Goal: Transaction & Acquisition: Download file/media

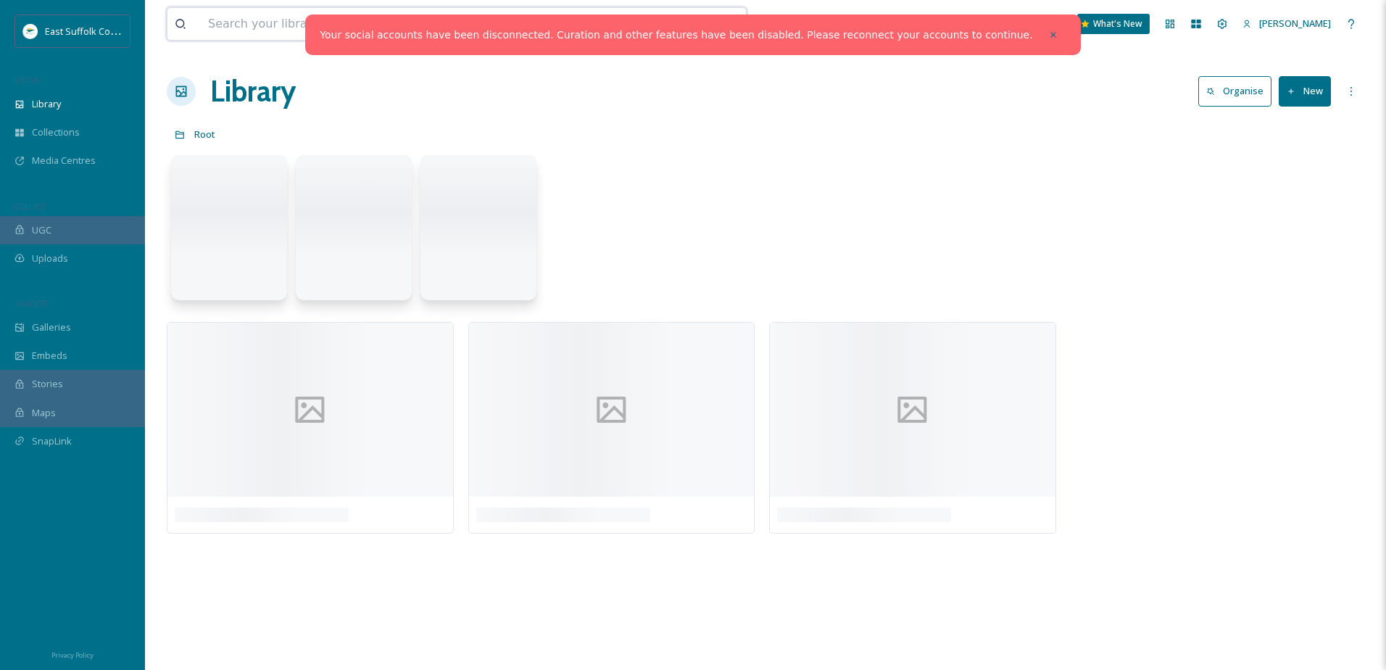
click at [236, 21] on input at bounding box center [414, 24] width 427 height 32
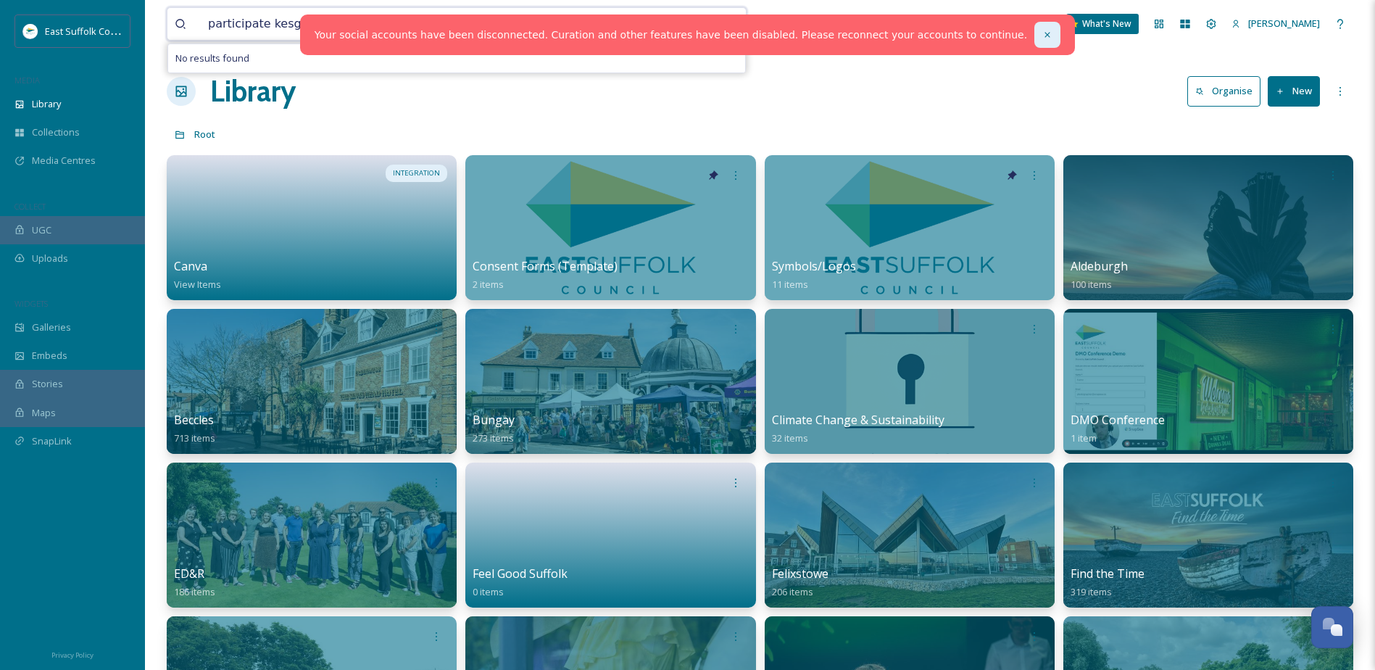
type input "participate kesgrave"
click at [1043, 38] on icon at bounding box center [1048, 35] width 10 height 10
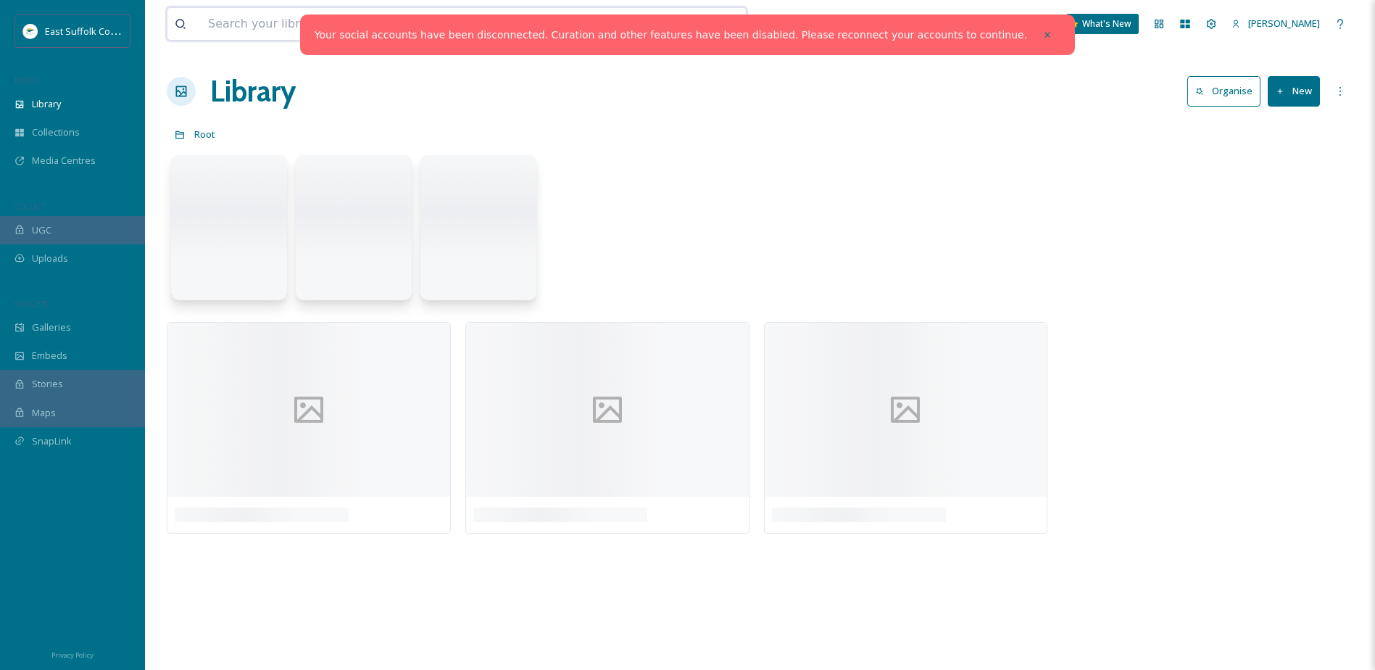
click at [273, 26] on input at bounding box center [414, 24] width 427 height 32
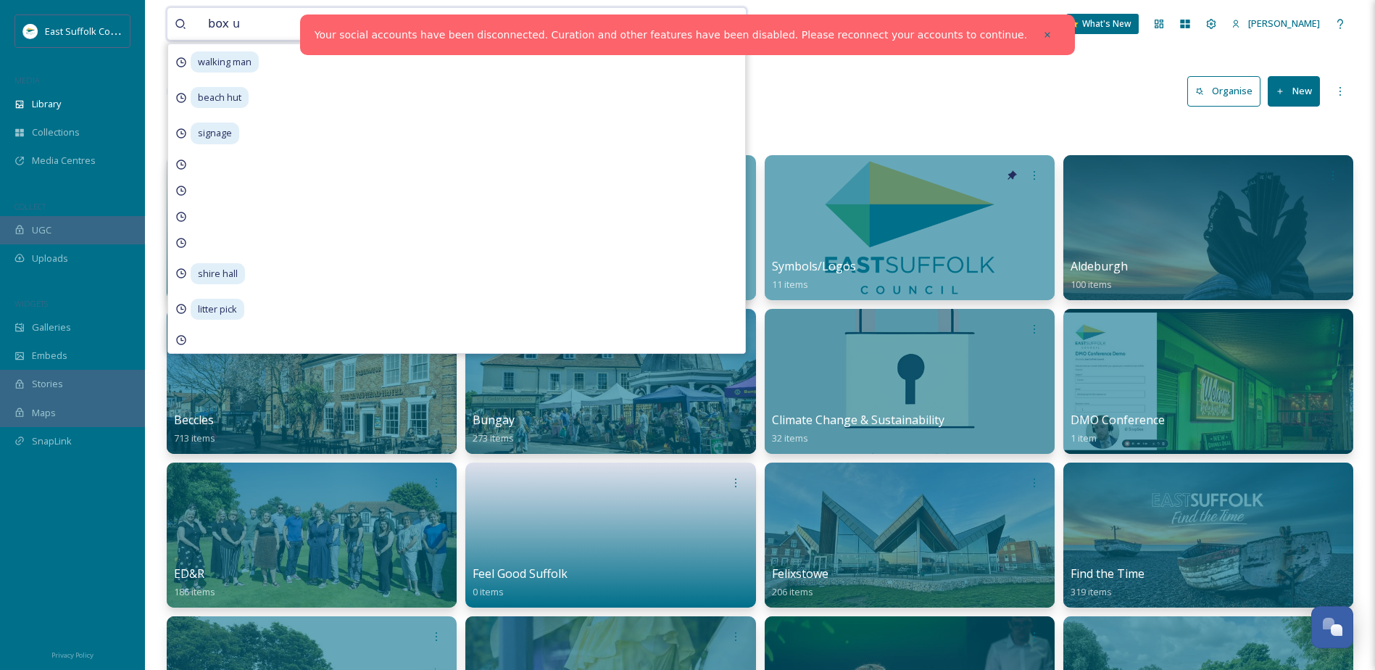
type input "box up"
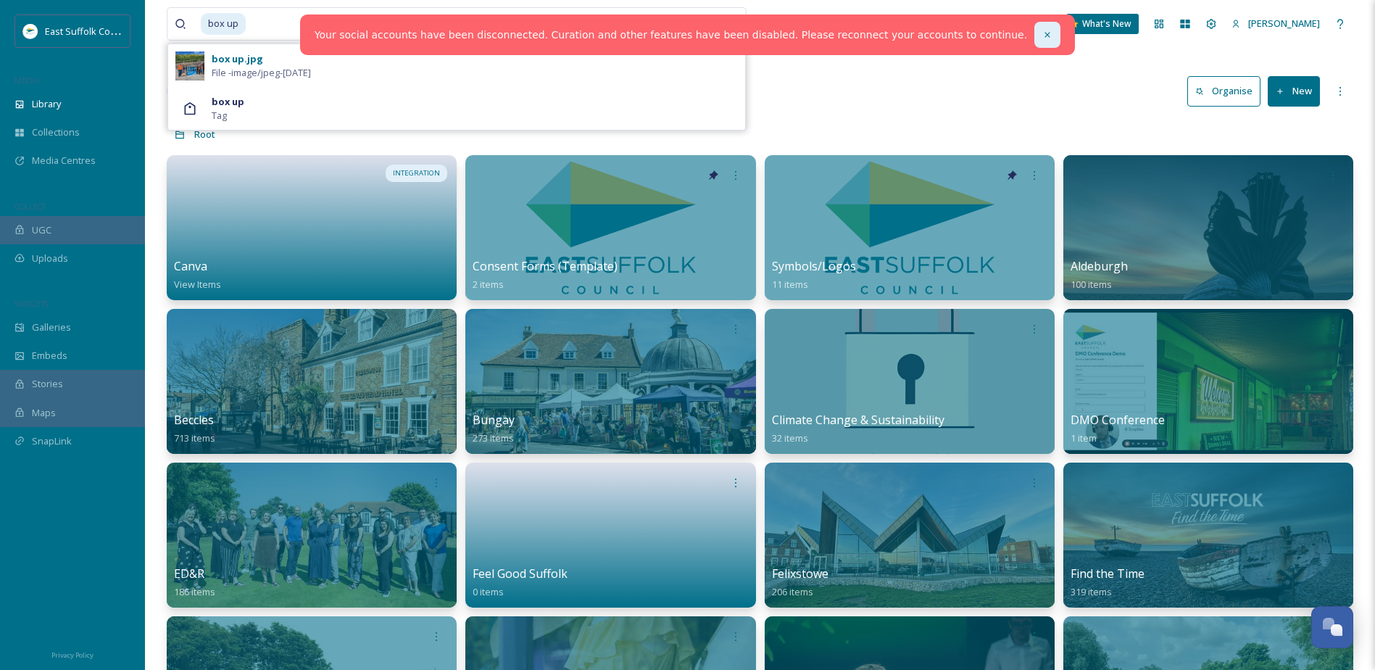
click at [1035, 28] on div at bounding box center [1048, 35] width 26 height 26
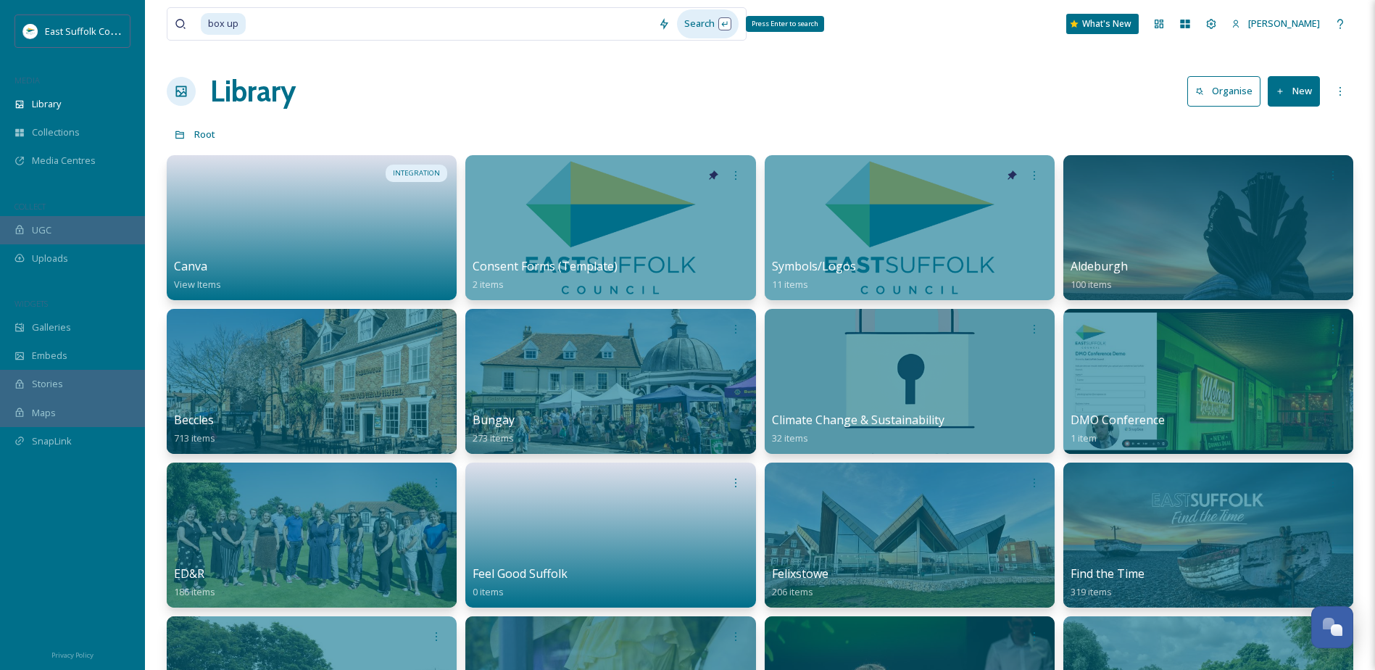
click at [721, 25] on div "Search Press Enter to search" at bounding box center [708, 23] width 62 height 28
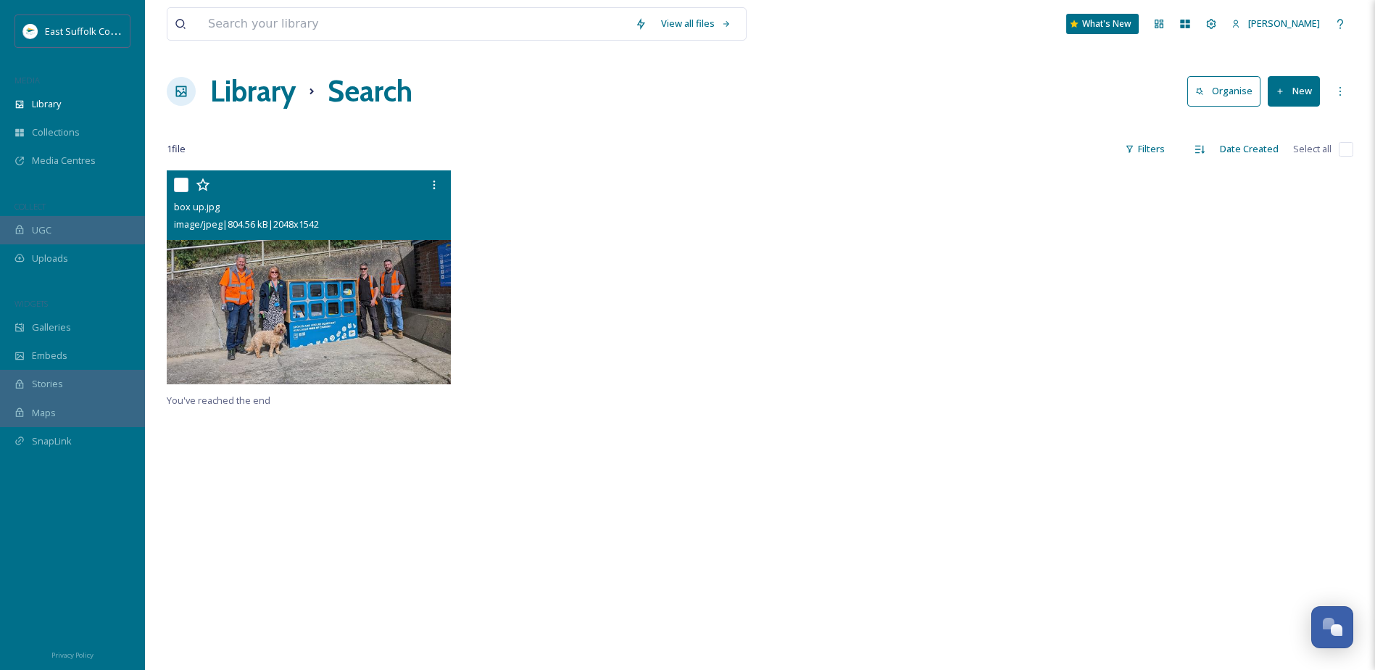
click at [320, 297] on img at bounding box center [309, 277] width 284 height 214
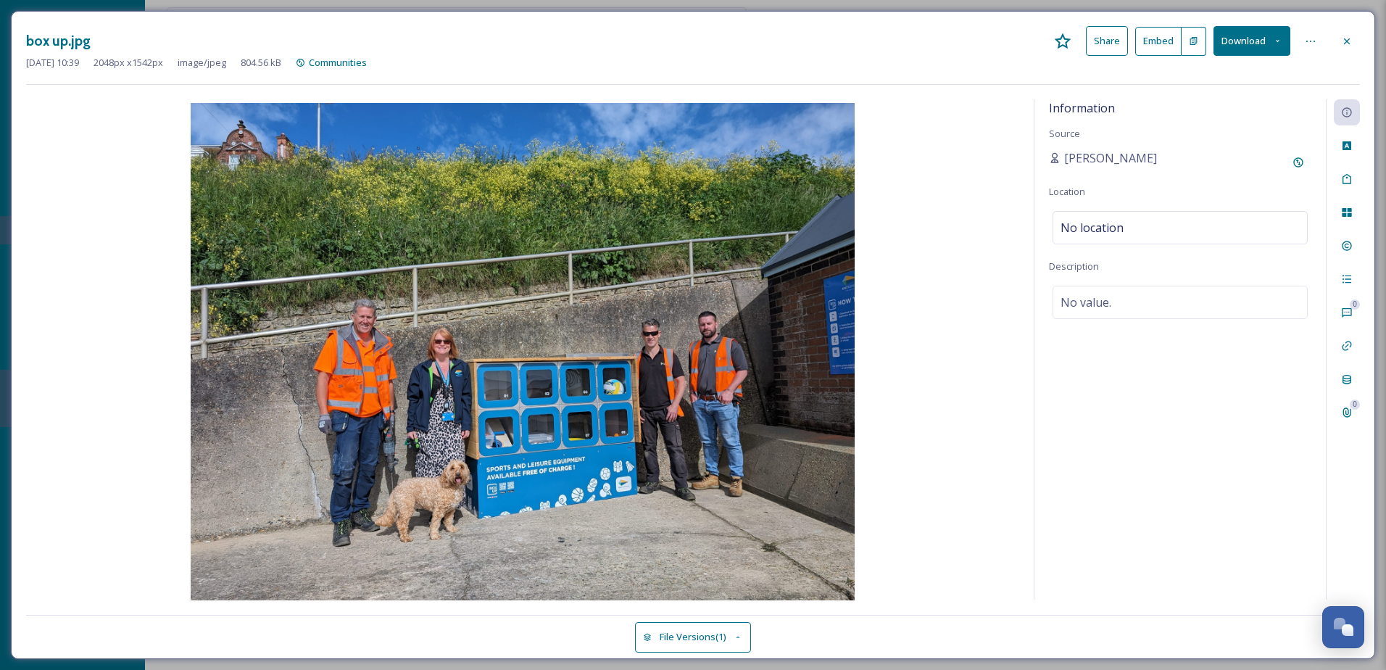
click at [1246, 42] on button "Download" at bounding box center [1252, 41] width 77 height 30
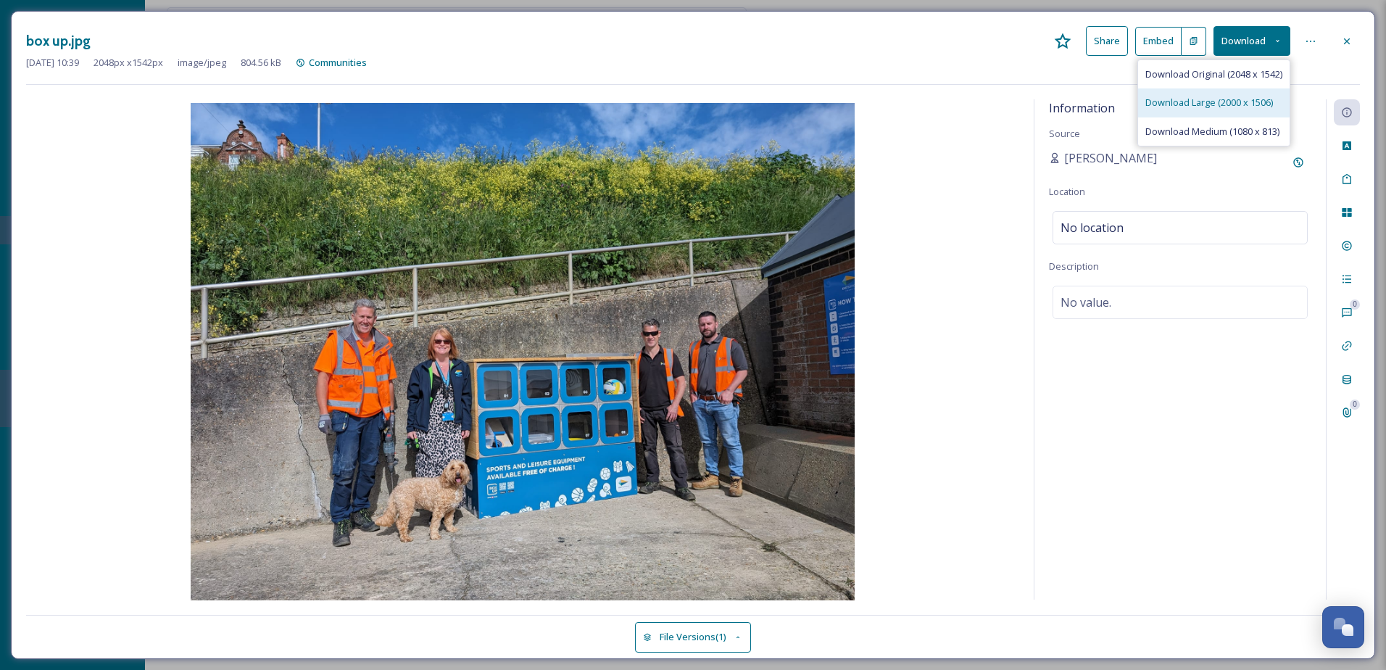
click at [1238, 103] on span "Download Large (2000 x 1506)" at bounding box center [1210, 103] width 128 height 14
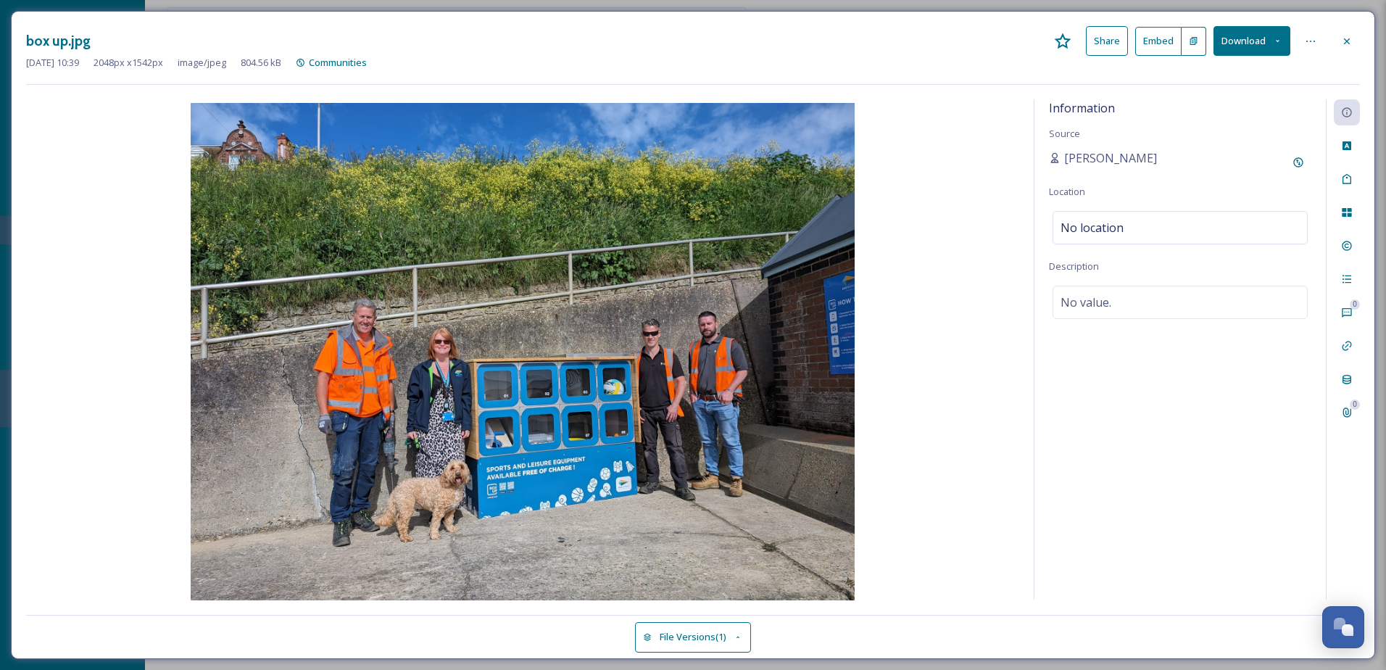
drag, startPoint x: 946, startPoint y: 57, endPoint x: 1069, endPoint y: 46, distance: 123.0
click at [946, 57] on div "Apr 22 2025 10:39 2048 px x 1542 px image/jpeg 804.56 kB Communities" at bounding box center [693, 63] width 1334 height 14
click at [1224, 38] on button "Download" at bounding box center [1252, 41] width 77 height 30
click at [1211, 82] on div "Download Original (2048 x 1542)" at bounding box center [1214, 74] width 152 height 28
click at [1346, 36] on icon at bounding box center [1347, 42] width 12 height 12
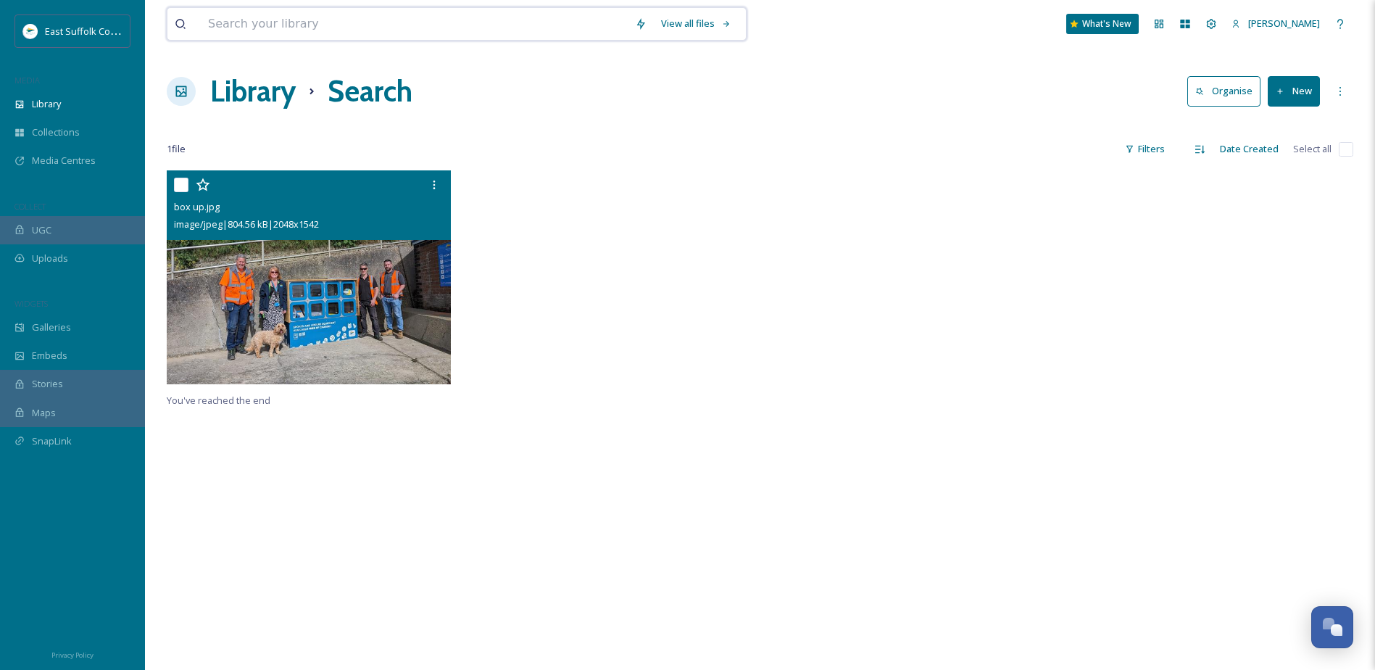
click at [335, 29] on input at bounding box center [414, 24] width 427 height 32
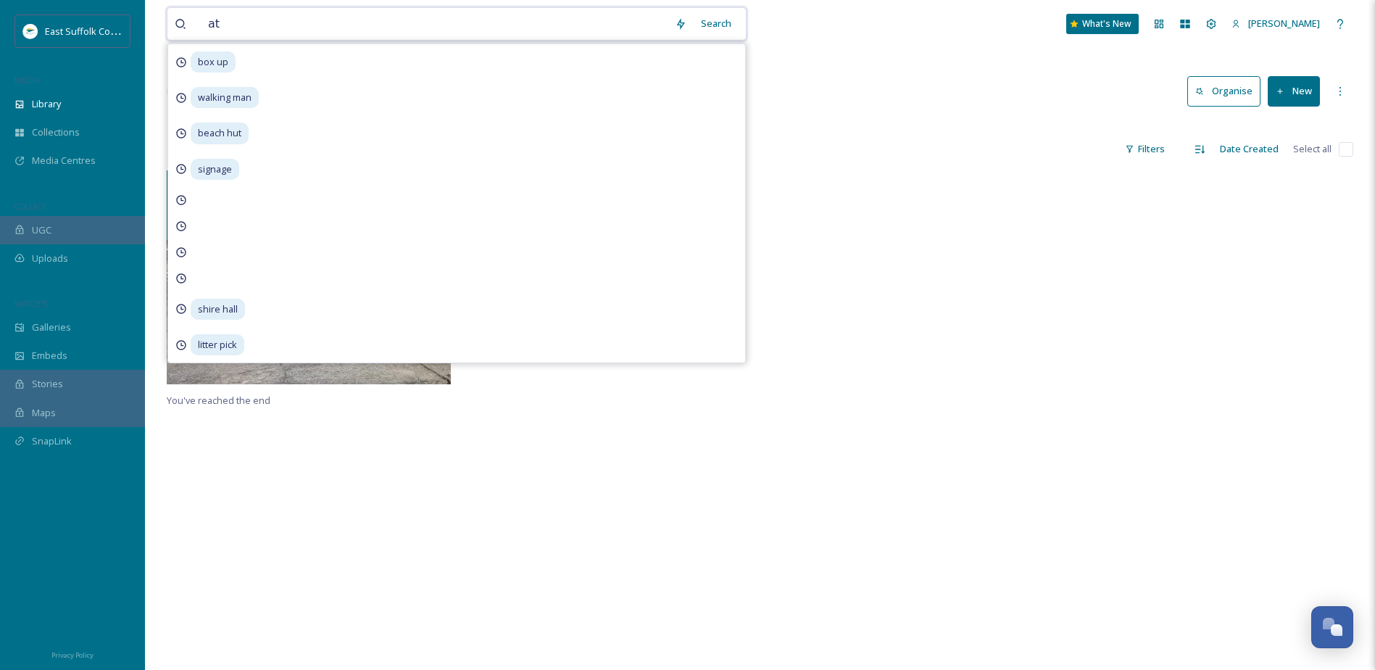
type input "a"
type input "st peters court"
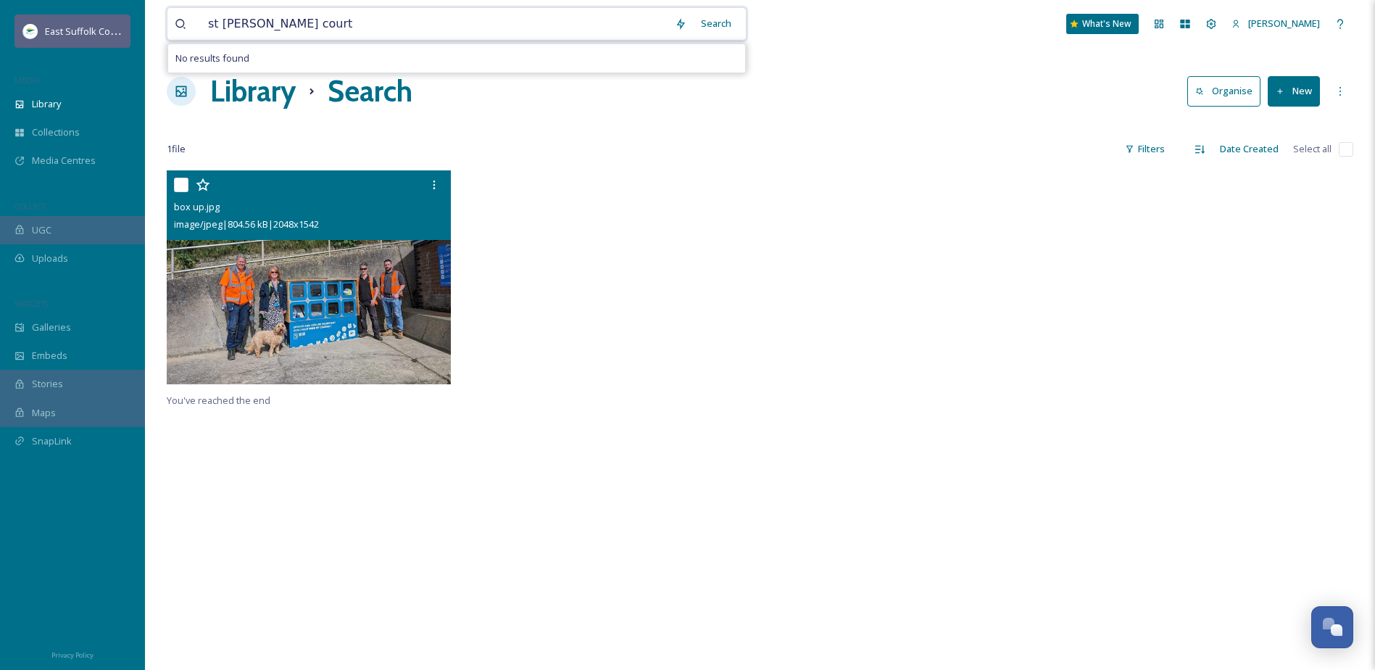
drag, startPoint x: 210, startPoint y: 36, endPoint x: 105, endPoint y: 47, distance: 105.8
click at [105, 47] on div "East Suffolk Council MEDIA Library Collections Media Centres COLLECT UGC Upload…" at bounding box center [687, 420] width 1375 height 840
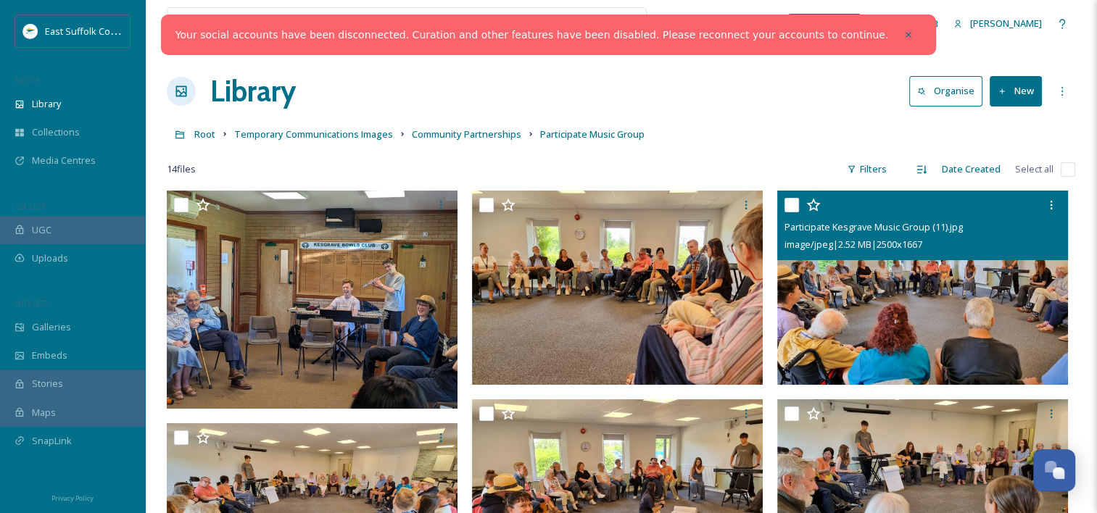
click at [973, 294] on img at bounding box center [922, 288] width 291 height 194
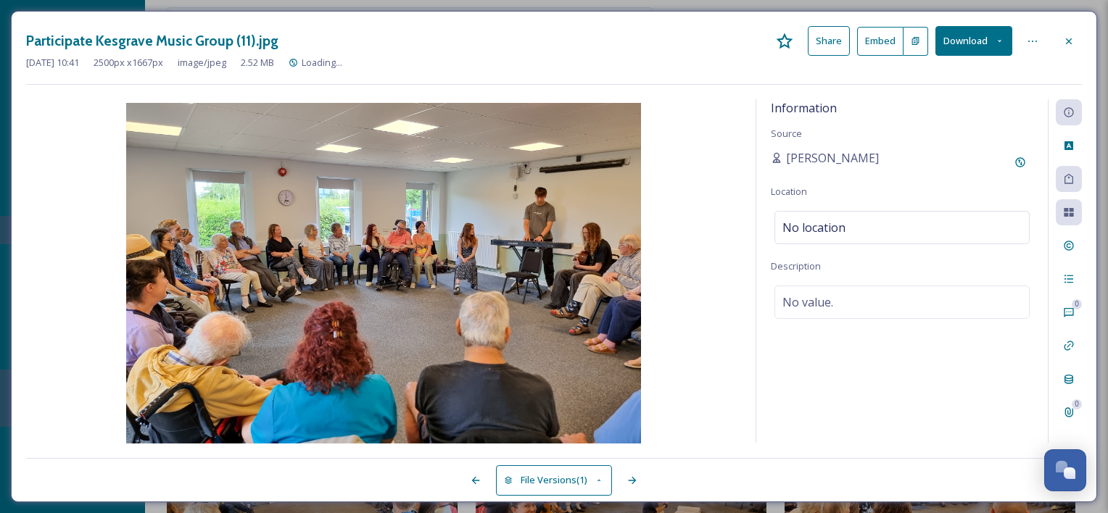
click at [960, 43] on button "Download" at bounding box center [973, 41] width 77 height 30
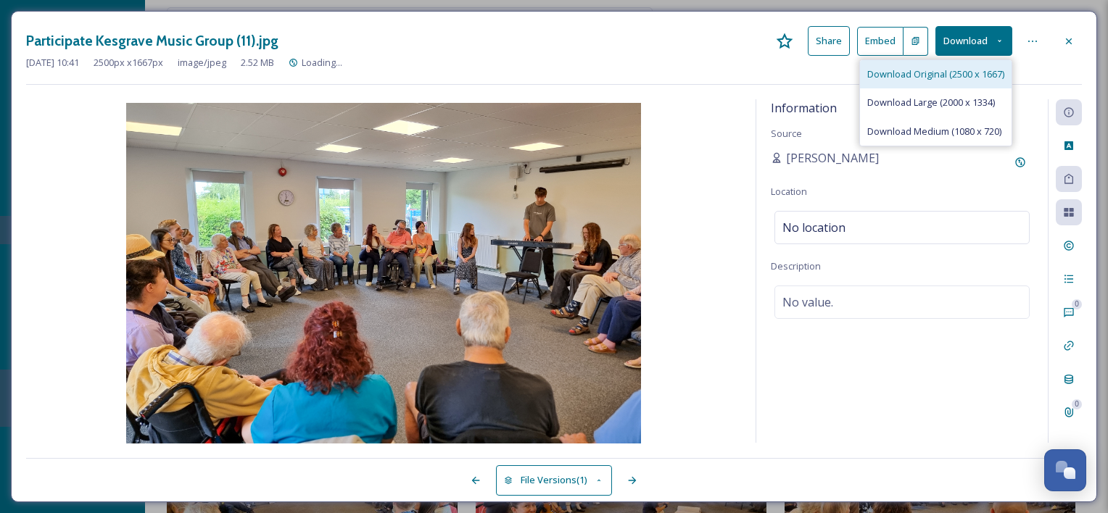
click at [957, 78] on span "Download Original (2500 x 1667)" at bounding box center [935, 74] width 137 height 14
